Goal: Transaction & Acquisition: Purchase product/service

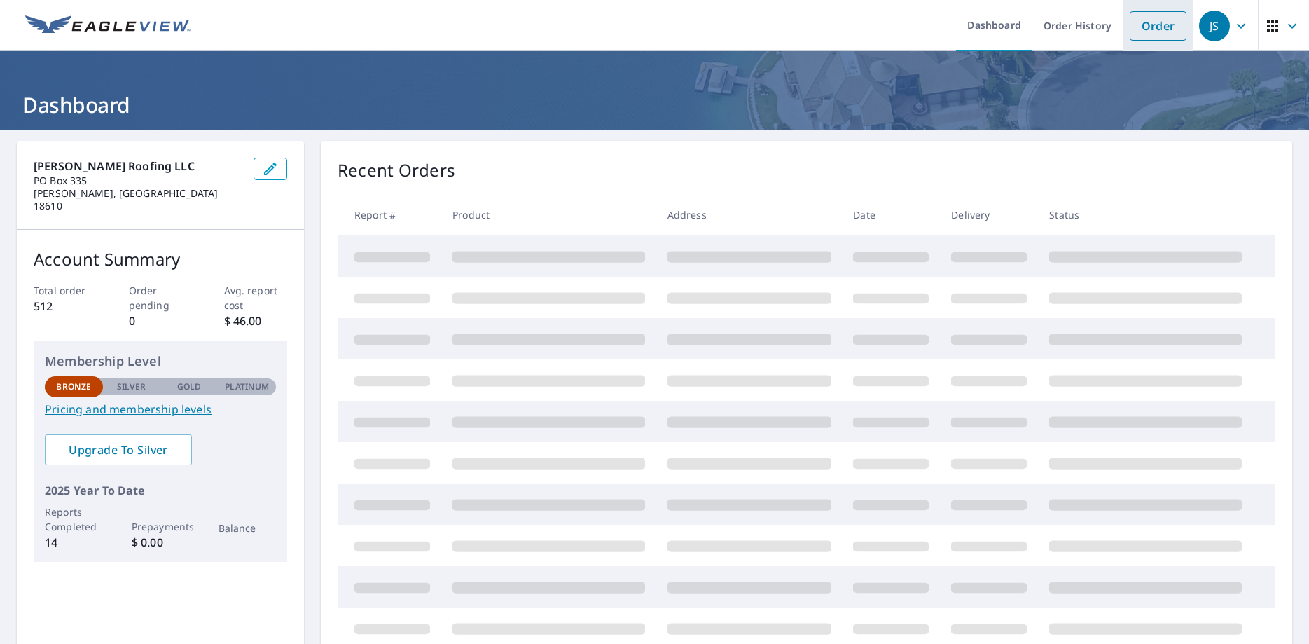
click at [1145, 24] on link "Order" at bounding box center [1158, 25] width 57 height 29
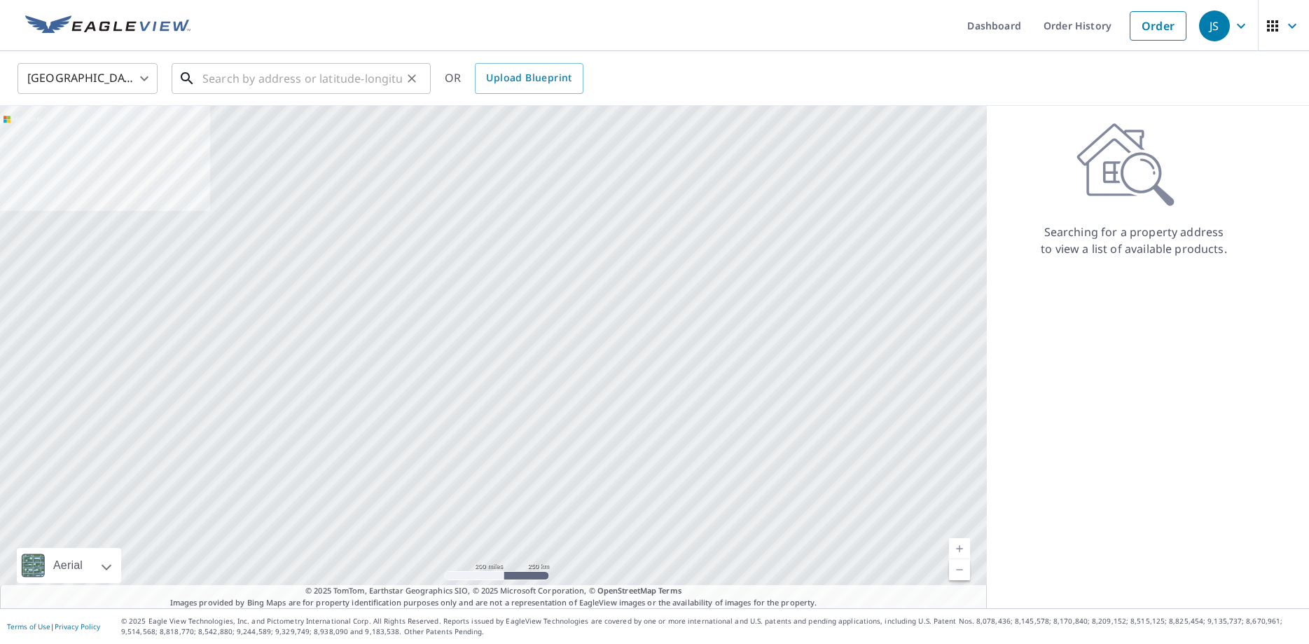
click at [274, 80] on input "text" at bounding box center [302, 78] width 200 height 39
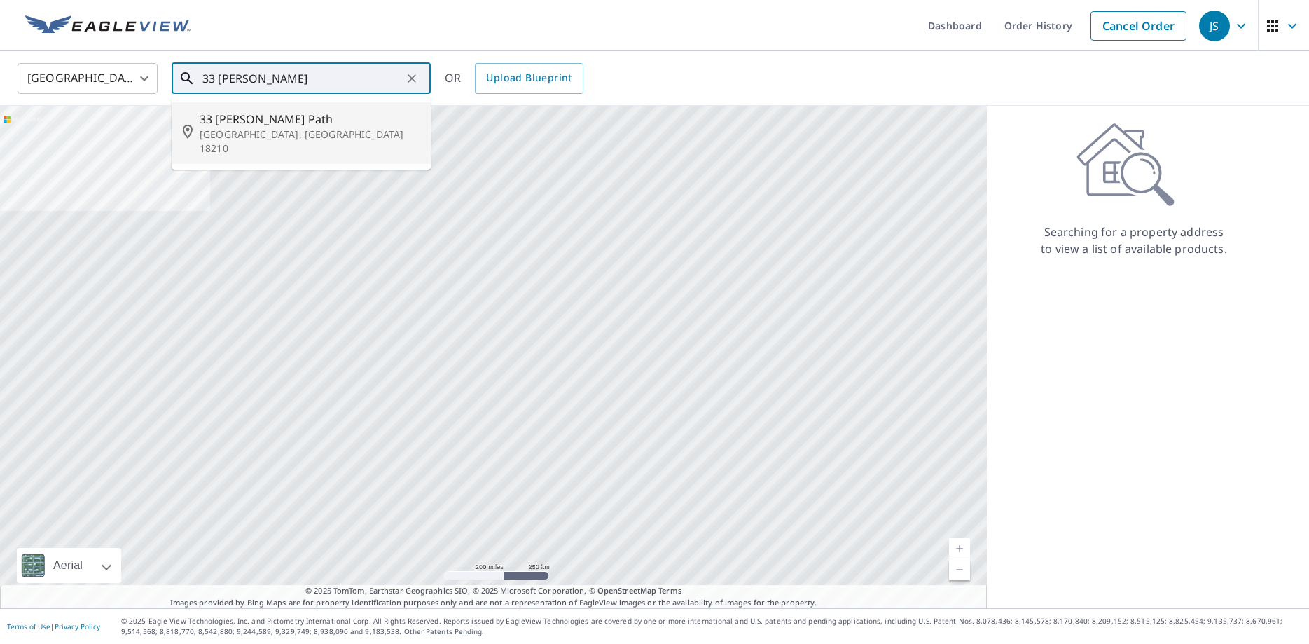
click at [233, 128] on p "[GEOGRAPHIC_DATA], [GEOGRAPHIC_DATA] 18210" at bounding box center [310, 141] width 220 height 28
type input "33 [PERSON_NAME] Path Albrightsville, [GEOGRAPHIC_DATA] 18210"
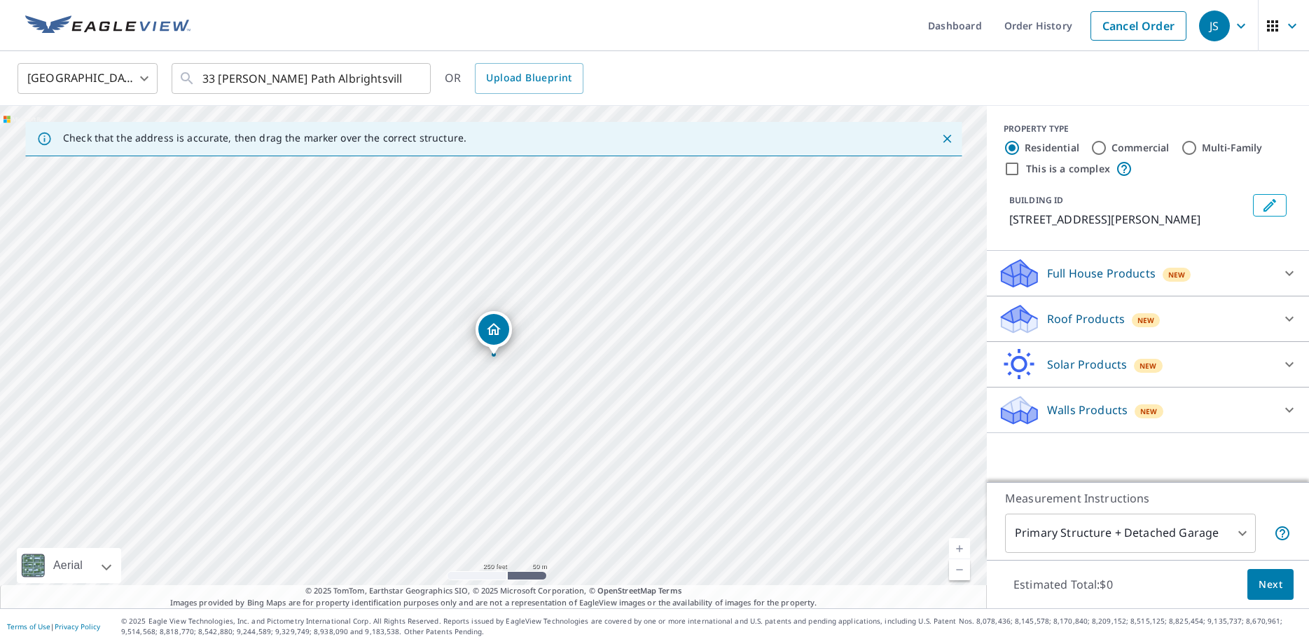
click at [1056, 321] on p "Roof Products" at bounding box center [1086, 318] width 78 height 17
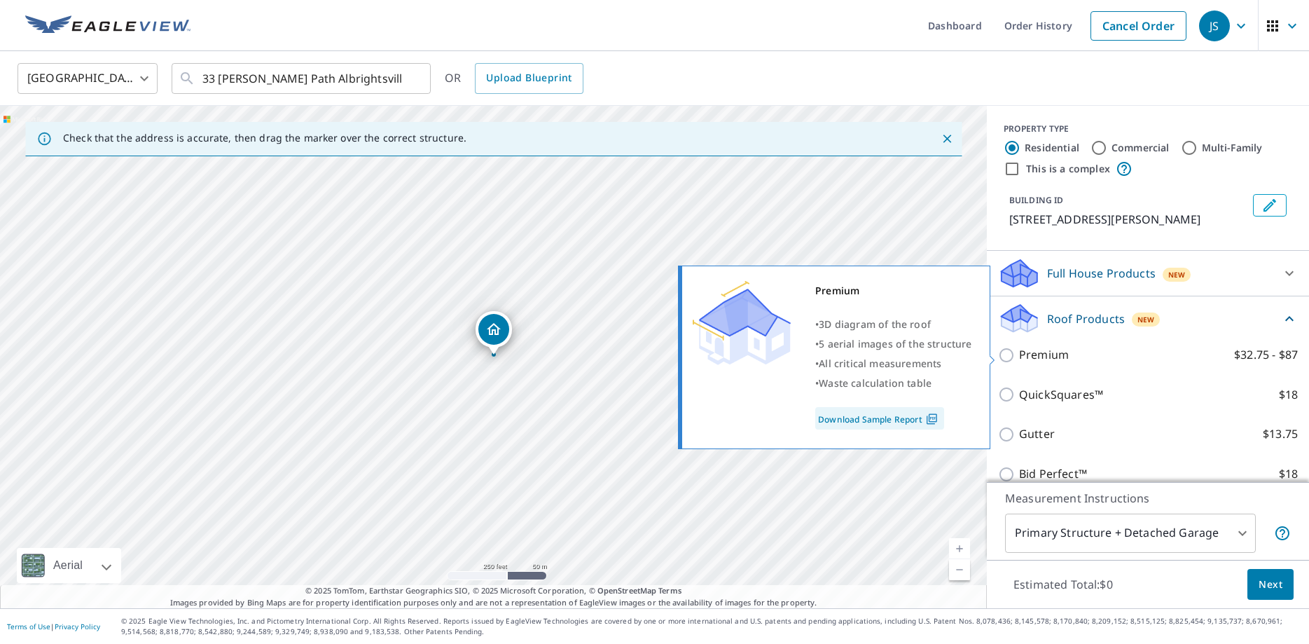
click at [1024, 352] on p "Premium" at bounding box center [1044, 355] width 50 height 18
click at [1019, 352] on input "Premium $32.75 - $87" at bounding box center [1008, 355] width 21 height 17
checkbox input "true"
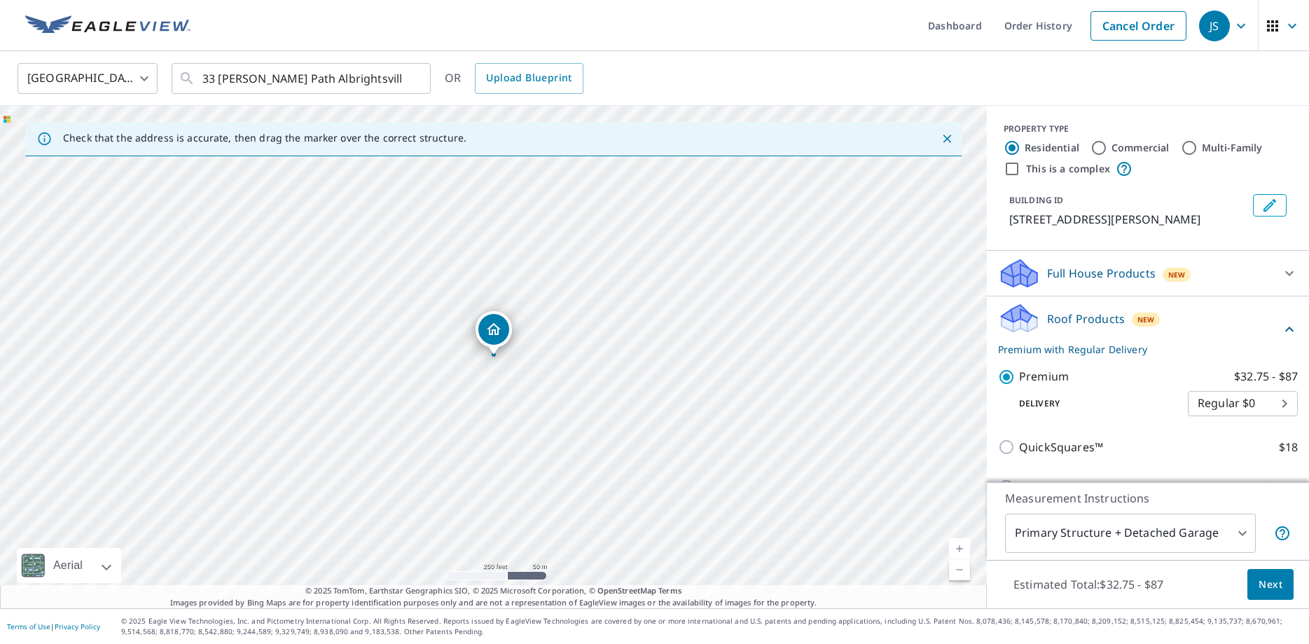
scroll to position [163, 0]
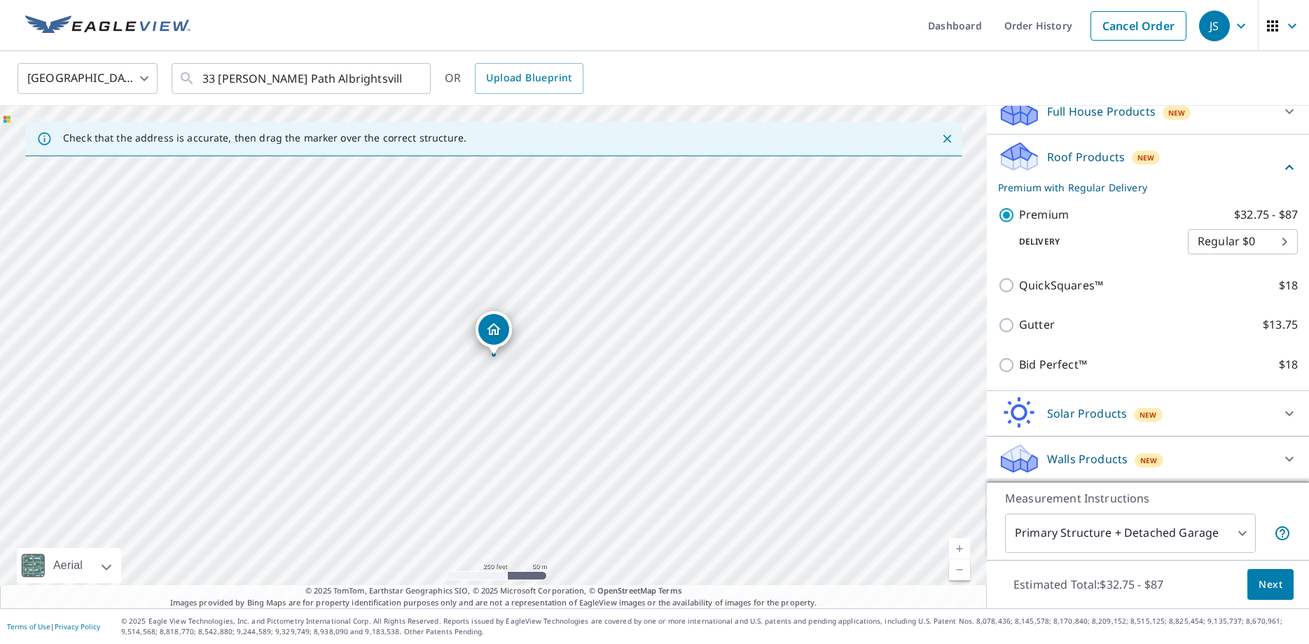
click at [1282, 586] on span "Next" at bounding box center [1271, 585] width 24 height 18
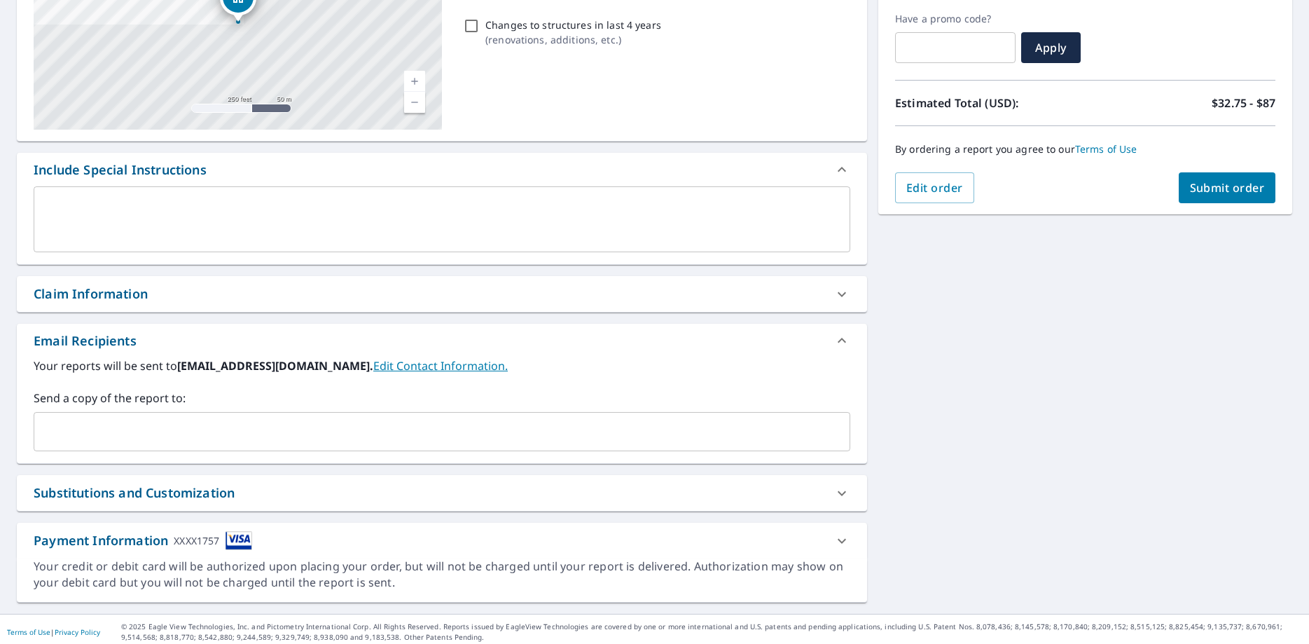
scroll to position [238, 0]
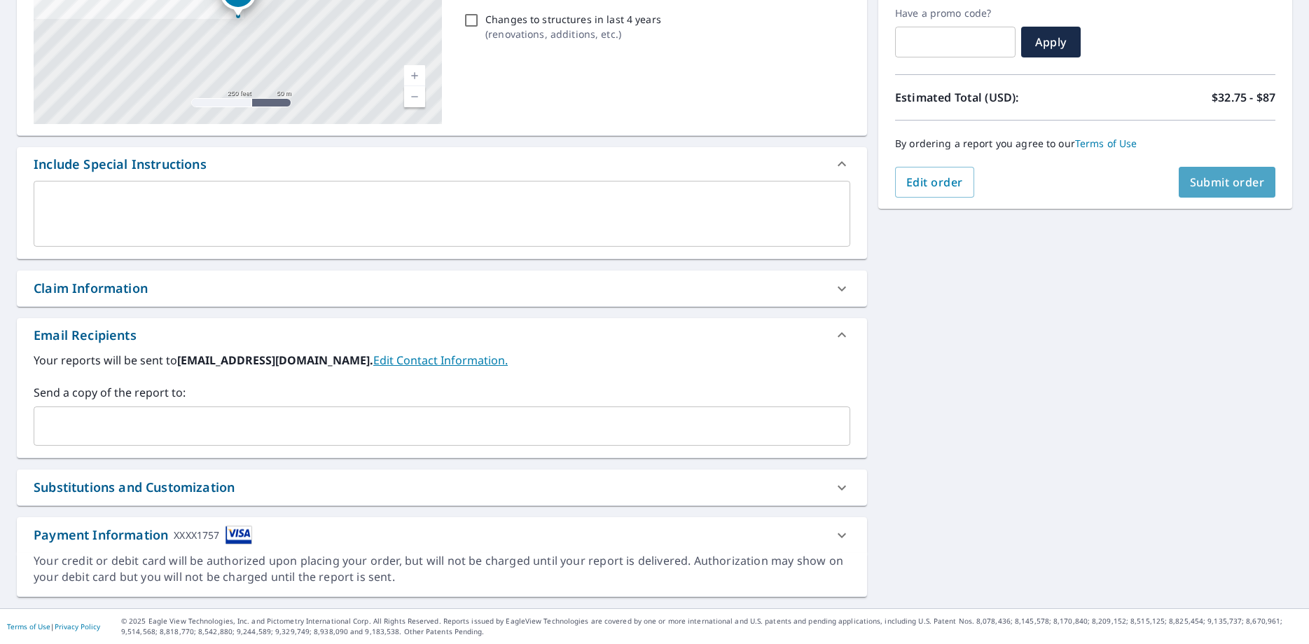
click at [1231, 184] on span "Submit order" at bounding box center [1227, 181] width 75 height 15
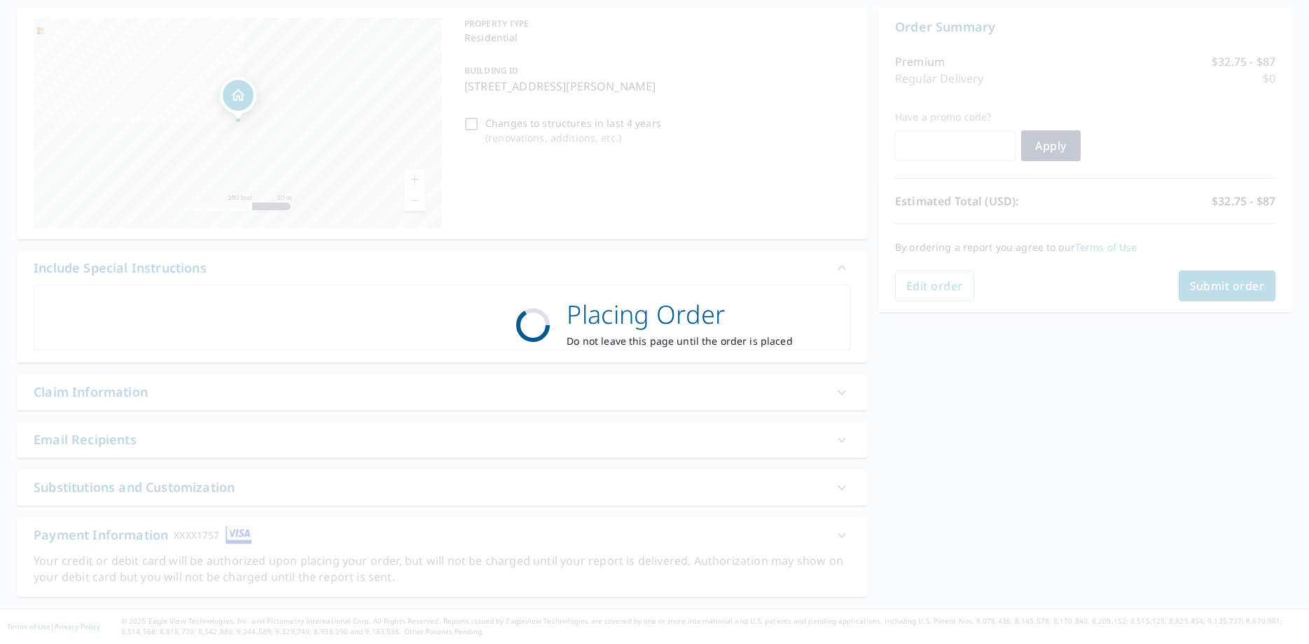
scroll to position [134, 0]
